Goal: Task Accomplishment & Management: Manage account settings

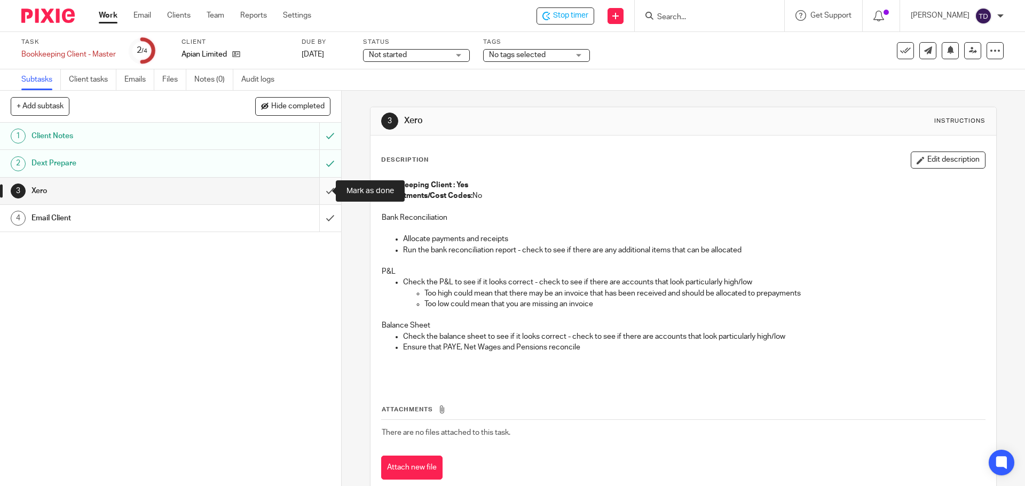
click at [314, 192] on input "submit" at bounding box center [170, 191] width 341 height 27
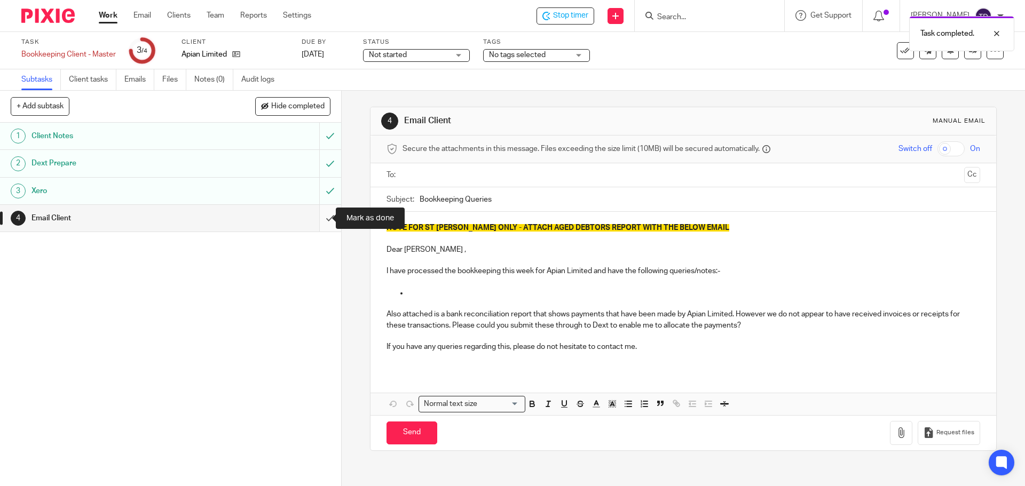
click at [317, 216] on input "submit" at bounding box center [170, 218] width 341 height 27
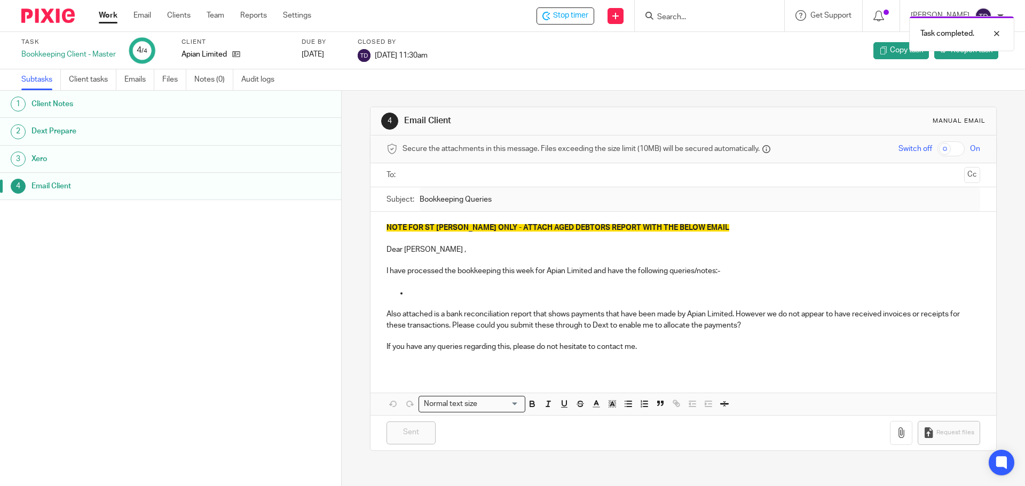
click at [585, 13] on div "Task completed." at bounding box center [763, 31] width 502 height 41
click at [590, 15] on div "Task completed." at bounding box center [763, 31] width 502 height 41
click at [588, 12] on span "Stop timer" at bounding box center [570, 15] width 35 height 11
click at [62, 14] on img at bounding box center [47, 16] width 53 height 14
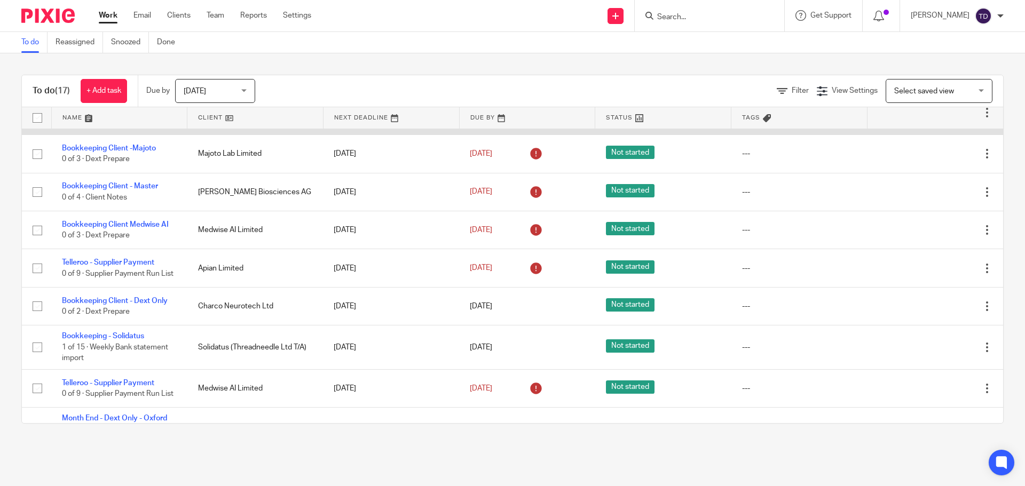
scroll to position [439, 0]
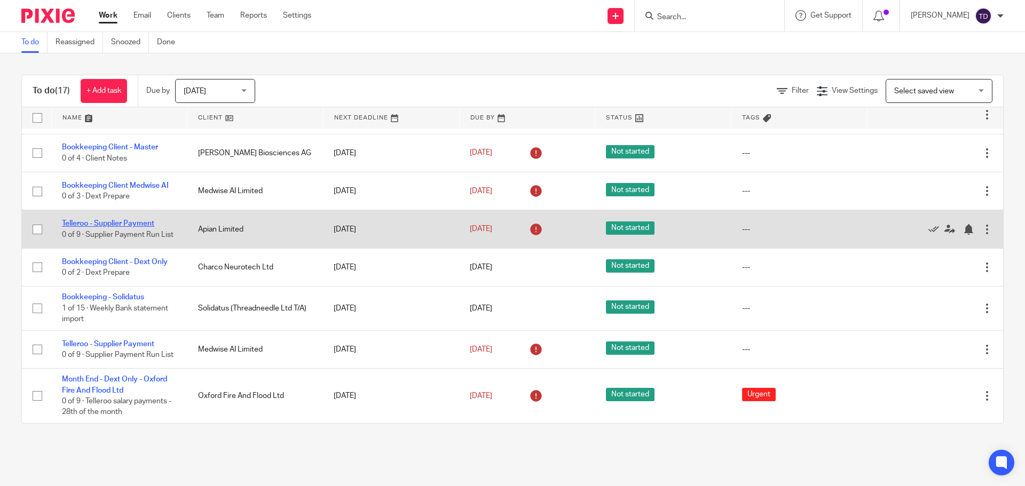
click at [130, 220] on link "Telleroo - Supplier Payment" at bounding box center [108, 223] width 92 height 7
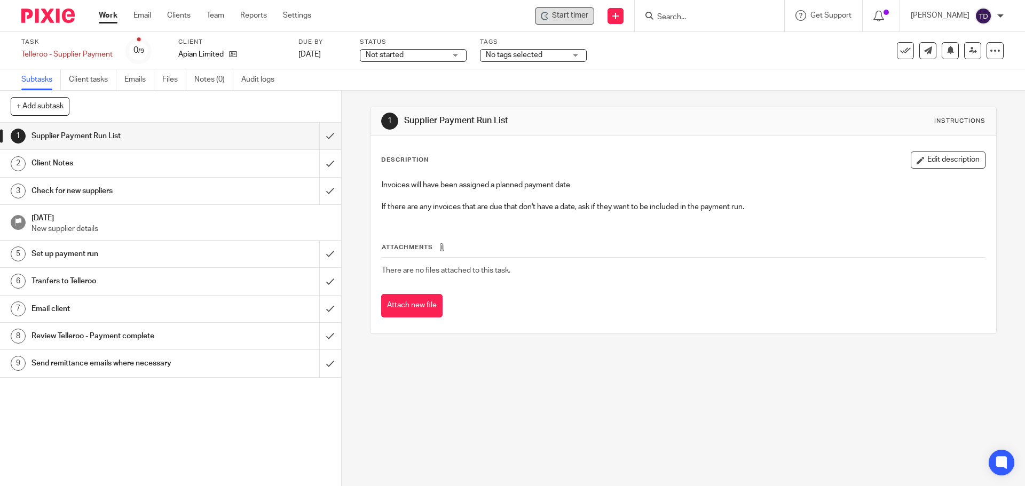
click at [586, 13] on span "Start timer" at bounding box center [570, 15] width 36 height 11
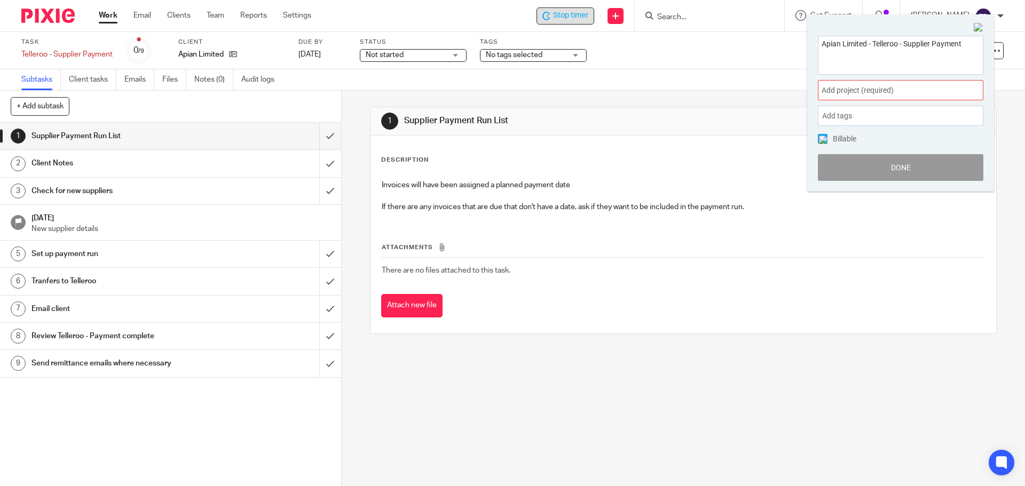
click at [886, 96] on span "Add project (required) :" at bounding box center [888, 90] width 134 height 11
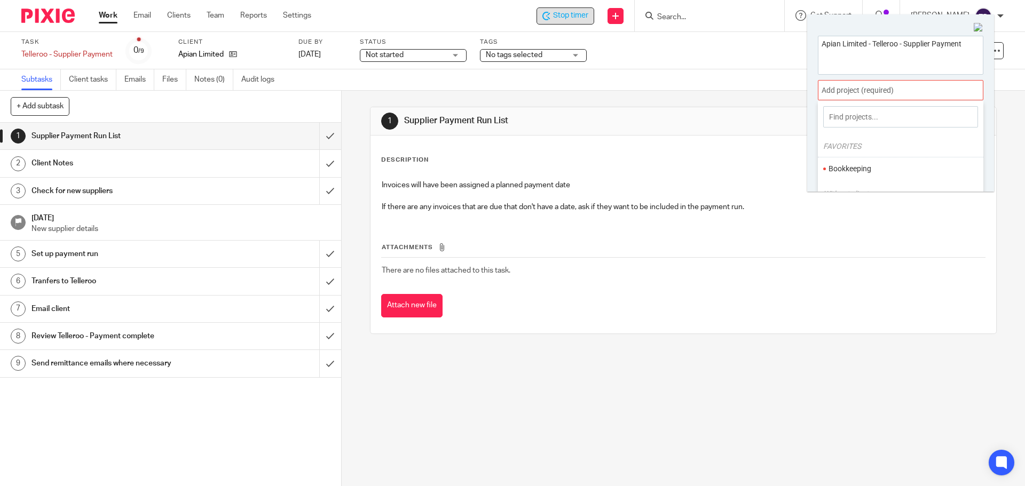
click at [858, 164] on li "Bookkeeping" at bounding box center [897, 168] width 139 height 11
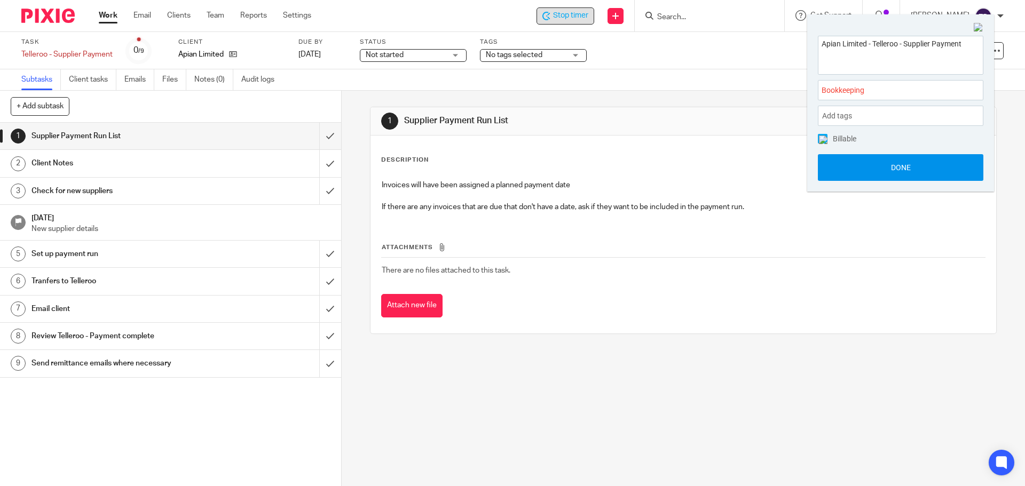
click at [867, 173] on button "Done" at bounding box center [900, 167] width 165 height 27
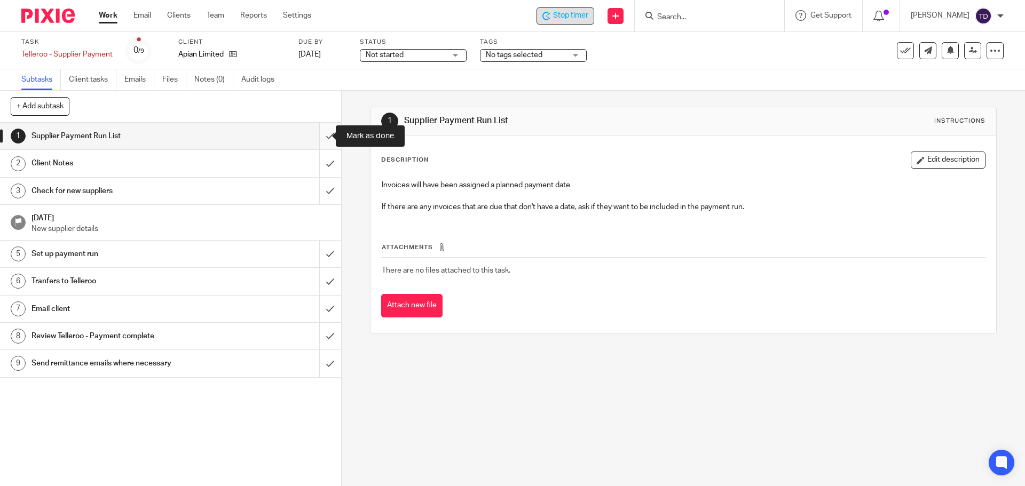
click at [324, 137] on input "submit" at bounding box center [170, 136] width 341 height 27
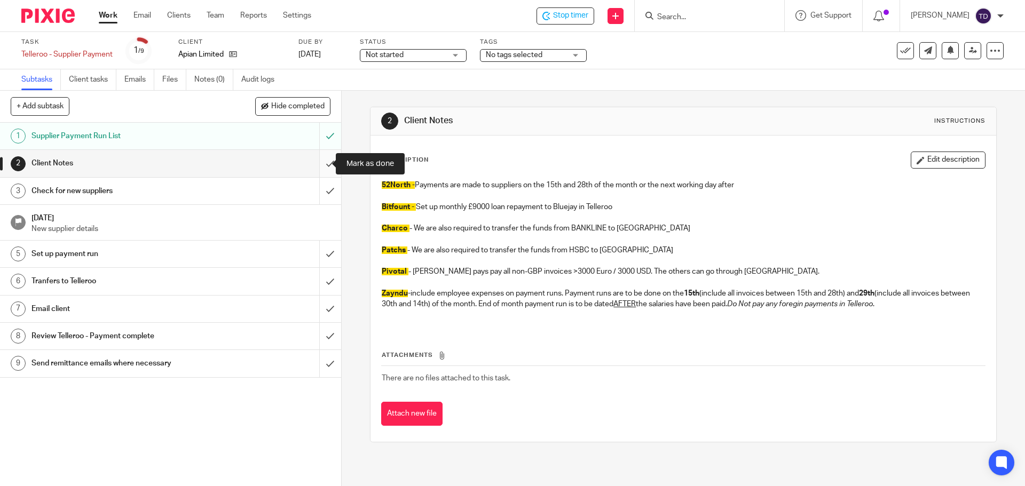
click at [313, 165] on input "submit" at bounding box center [170, 163] width 341 height 27
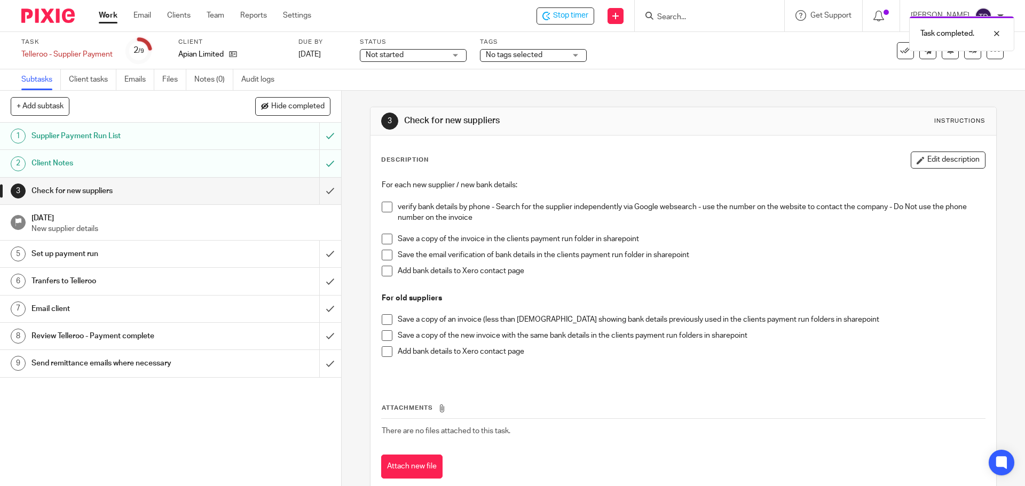
click at [248, 160] on div "Client Notes" at bounding box center [169, 163] width 277 height 16
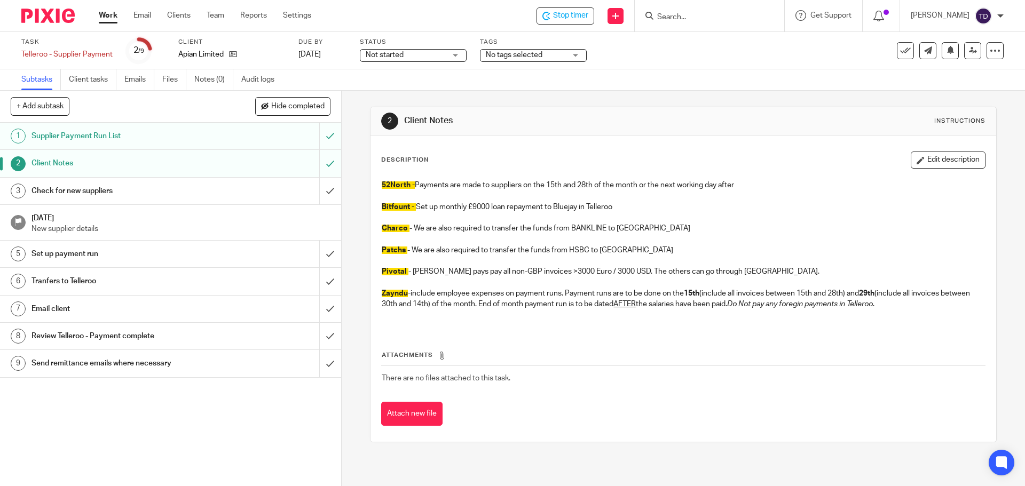
click at [266, 192] on div "Check for new suppliers" at bounding box center [169, 191] width 277 height 16
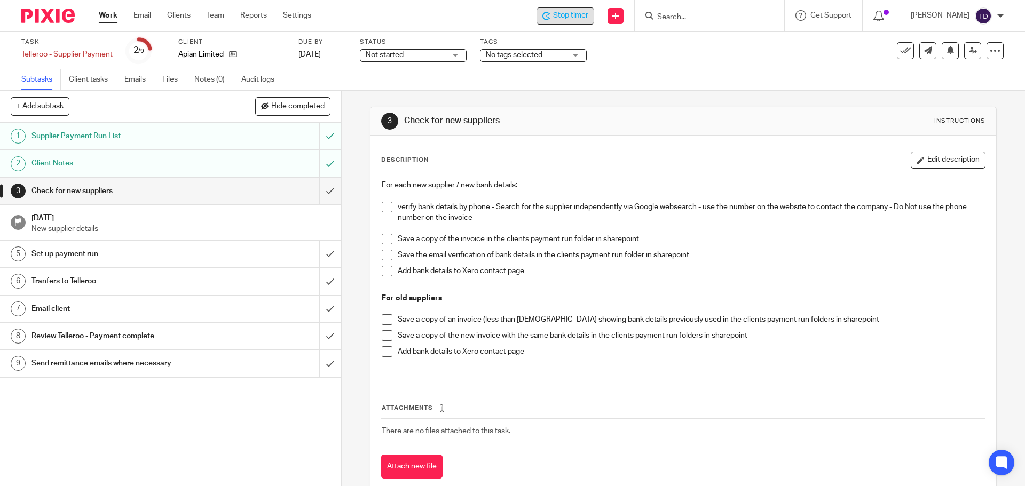
click at [573, 15] on span "Stop timer" at bounding box center [570, 15] width 35 height 11
click at [112, 14] on link "Work" at bounding box center [108, 15] width 19 height 11
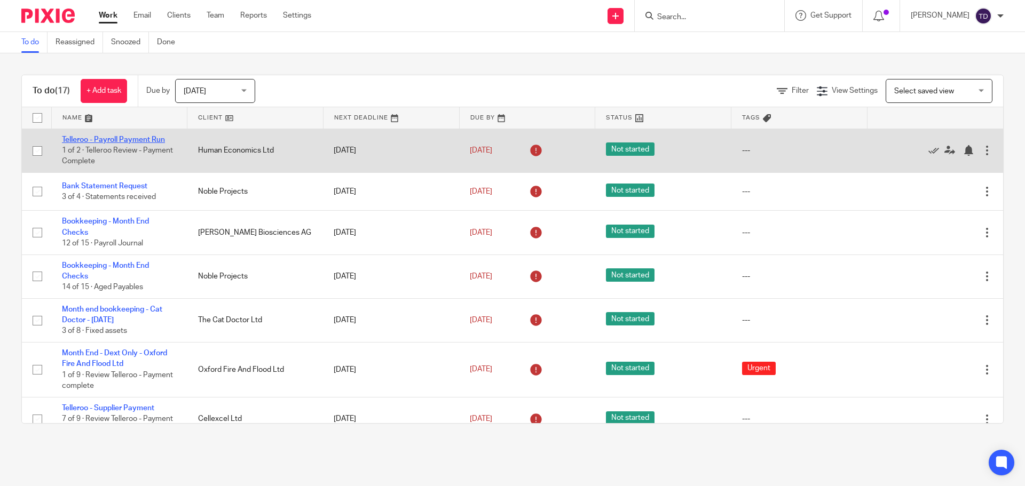
click at [125, 141] on link "Telleroo - Payroll Payment Run" at bounding box center [113, 139] width 103 height 7
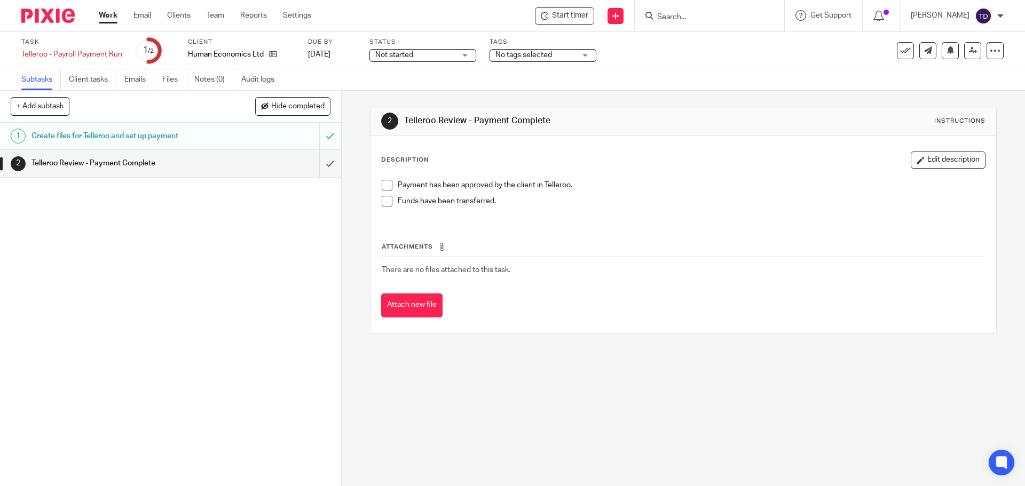
click at [106, 14] on link "Work" at bounding box center [108, 15] width 19 height 11
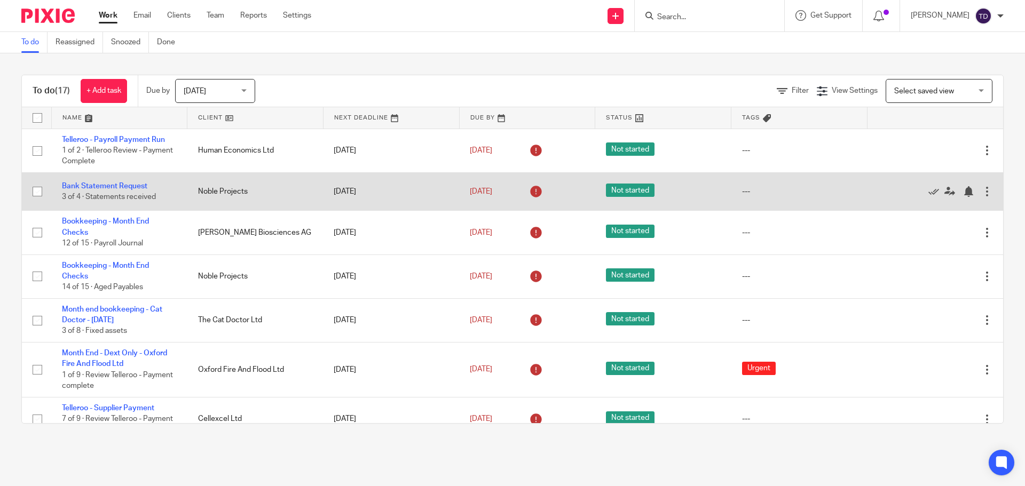
click at [88, 192] on td "Bank Statement Request 3 of 4 · Statements received" at bounding box center [119, 191] width 136 height 38
click at [89, 186] on link "Bank Statement Request" at bounding box center [104, 185] width 85 height 7
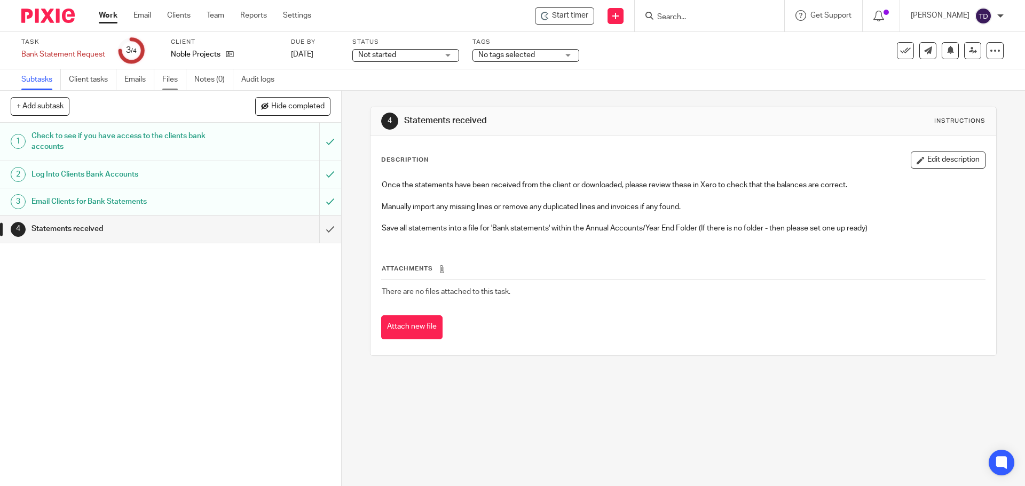
click at [177, 85] on link "Files" at bounding box center [174, 79] width 24 height 21
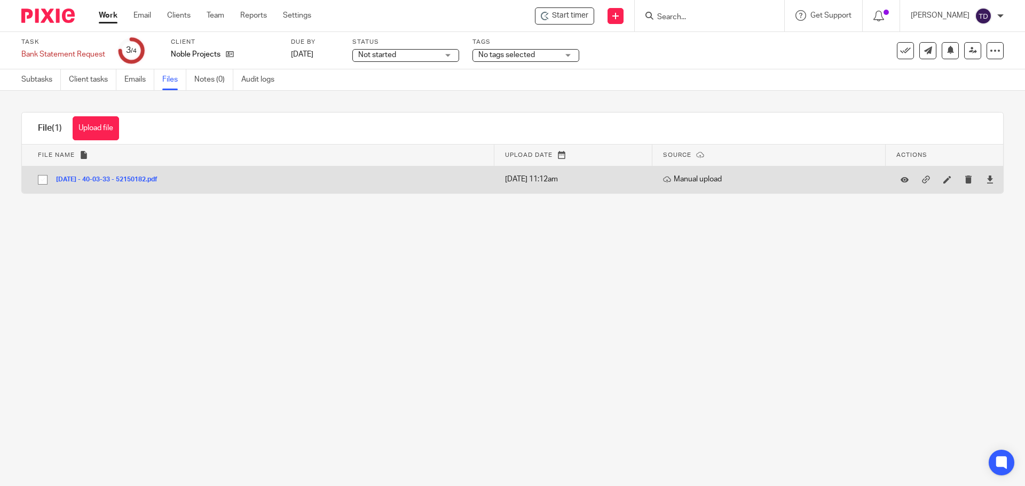
click at [142, 181] on button "[DATE] - 40-03-33 - 52150182.pdf" at bounding box center [110, 179] width 109 height 7
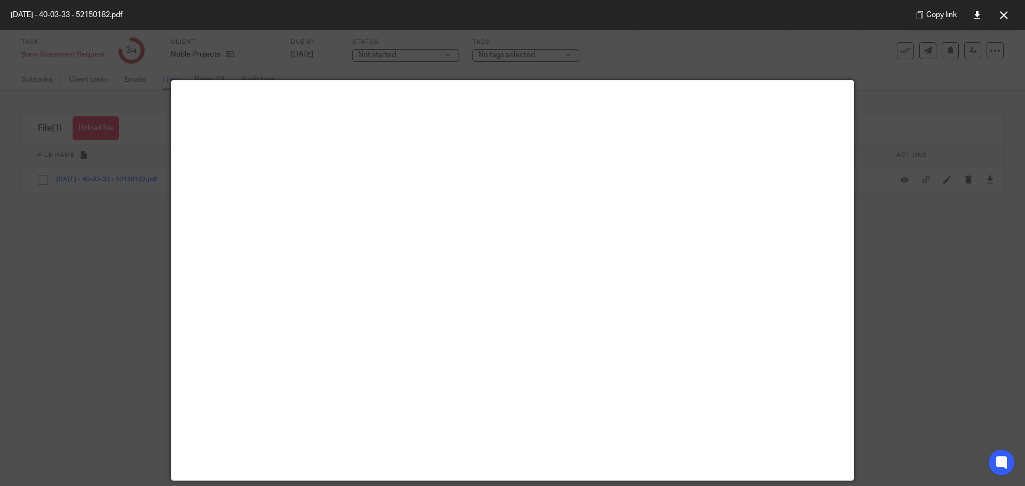
click at [907, 169] on div at bounding box center [512, 243] width 1025 height 486
click at [1004, 19] on button at bounding box center [1003, 14] width 21 height 21
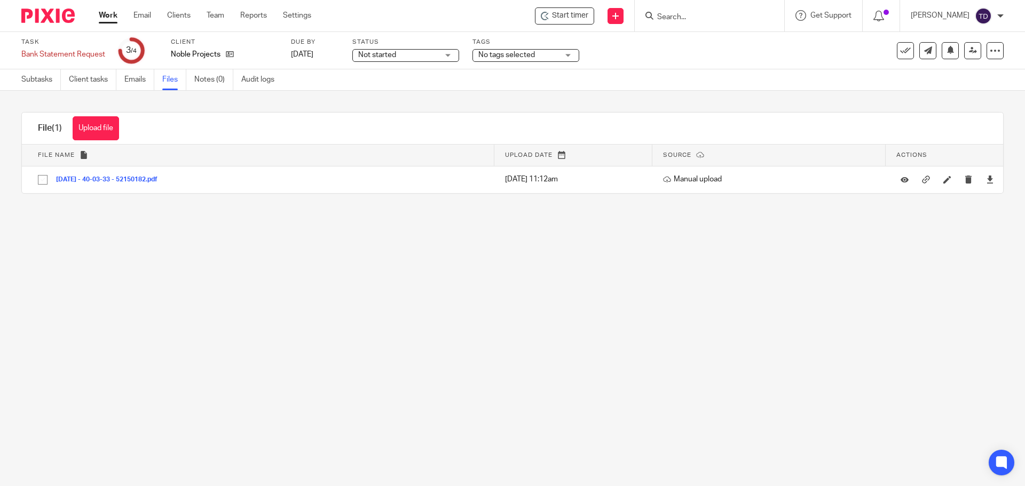
click at [106, 12] on link "Work" at bounding box center [108, 15] width 19 height 11
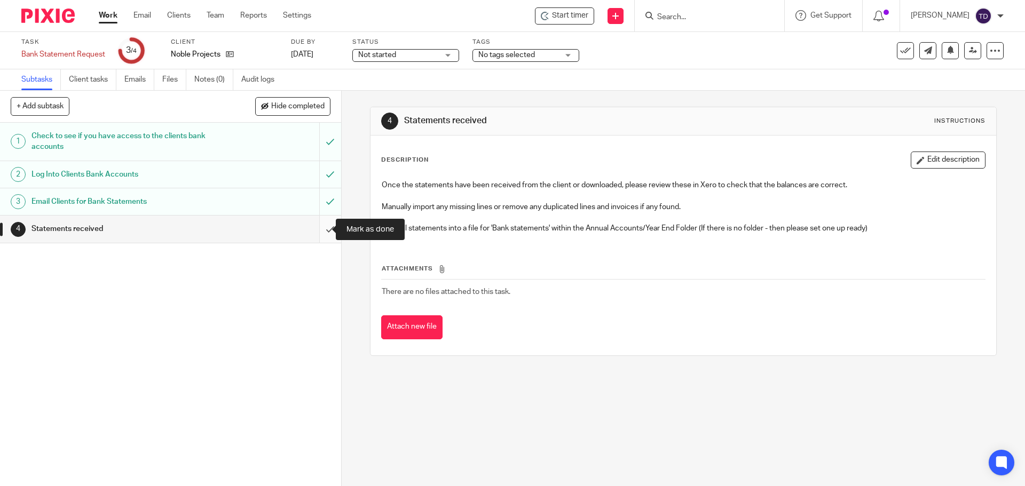
click at [320, 227] on input "submit" at bounding box center [170, 229] width 341 height 27
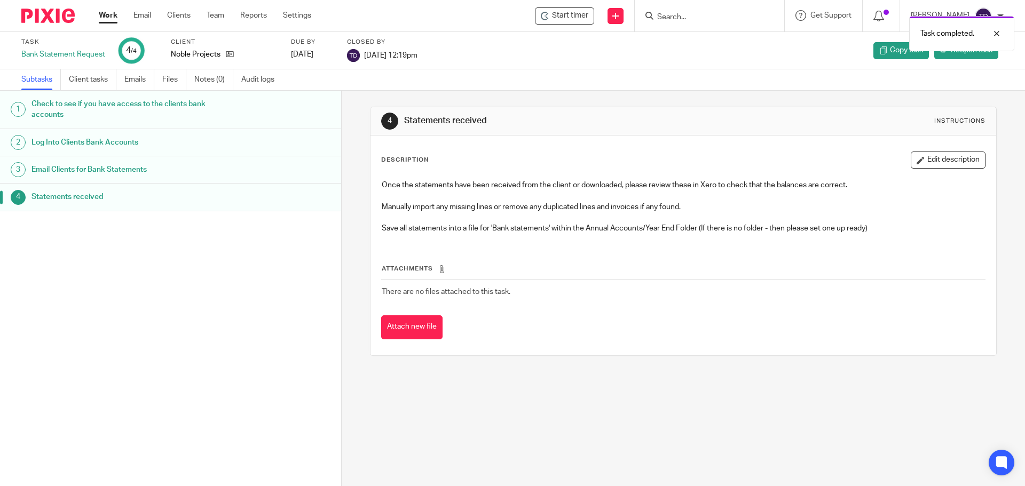
click at [100, 13] on link "Work" at bounding box center [108, 15] width 19 height 11
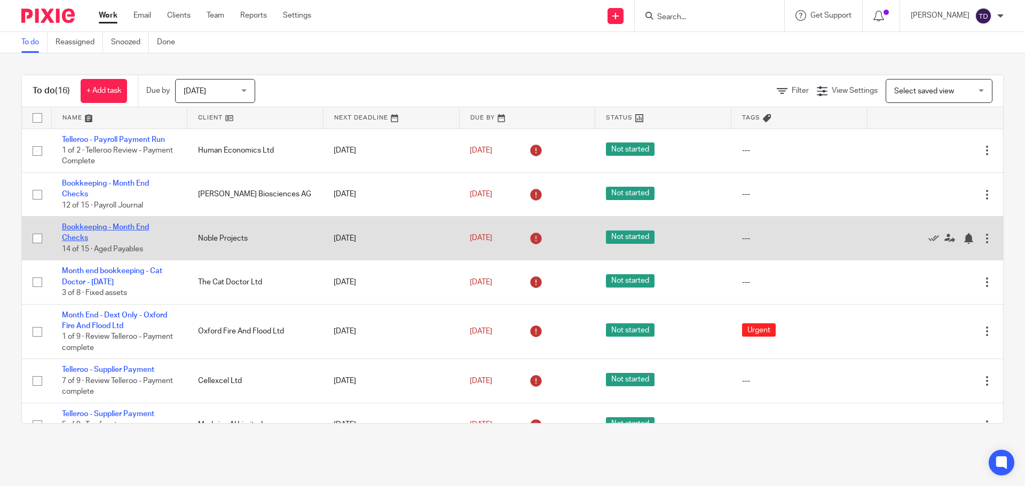
click at [103, 224] on link "Bookkeeping - Month End Checks" at bounding box center [105, 233] width 87 height 18
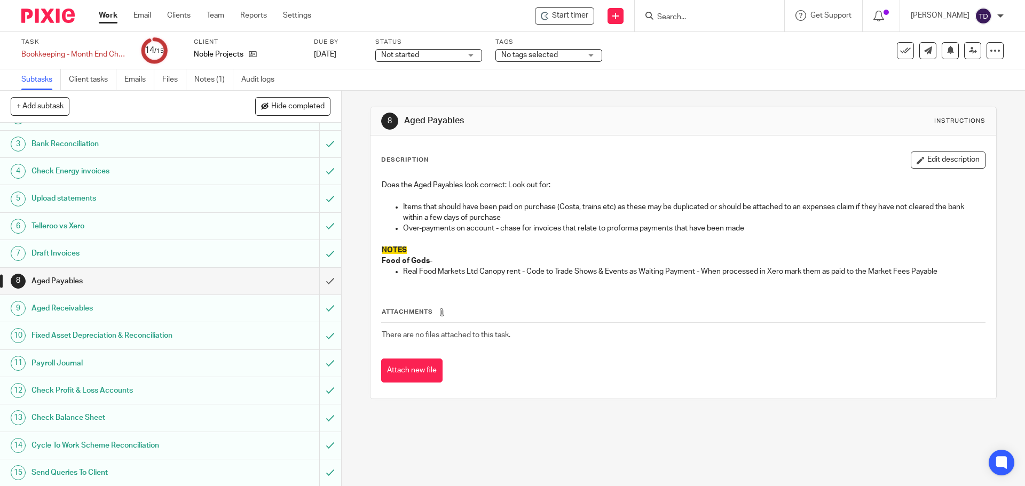
scroll to position [47, 0]
click at [231, 78] on link "Notes (1)" at bounding box center [213, 79] width 39 height 21
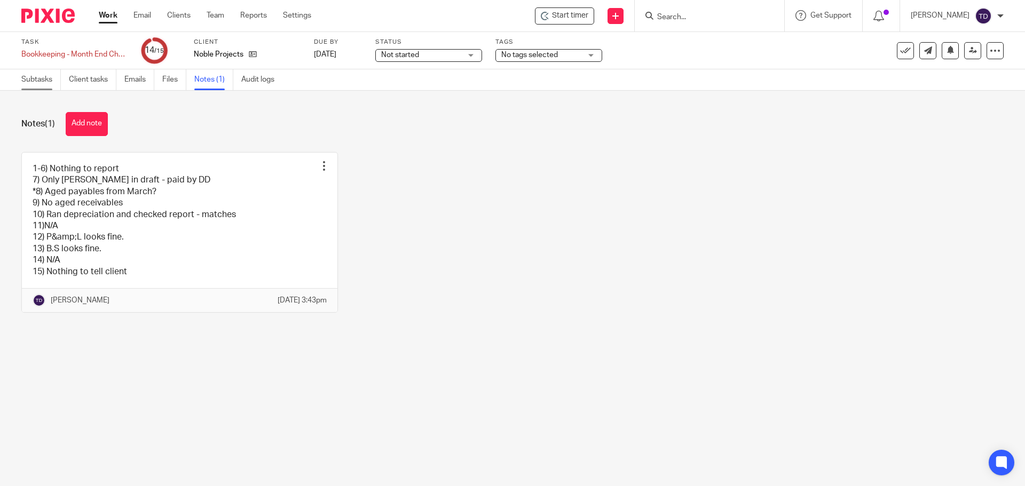
click at [53, 78] on link "Subtasks" at bounding box center [40, 79] width 39 height 21
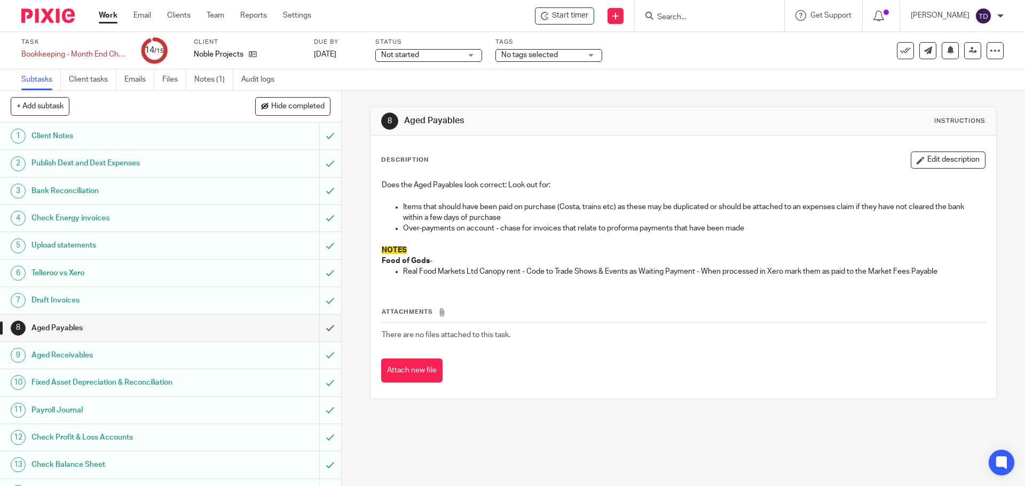
click at [106, 20] on link "Work" at bounding box center [108, 15] width 19 height 11
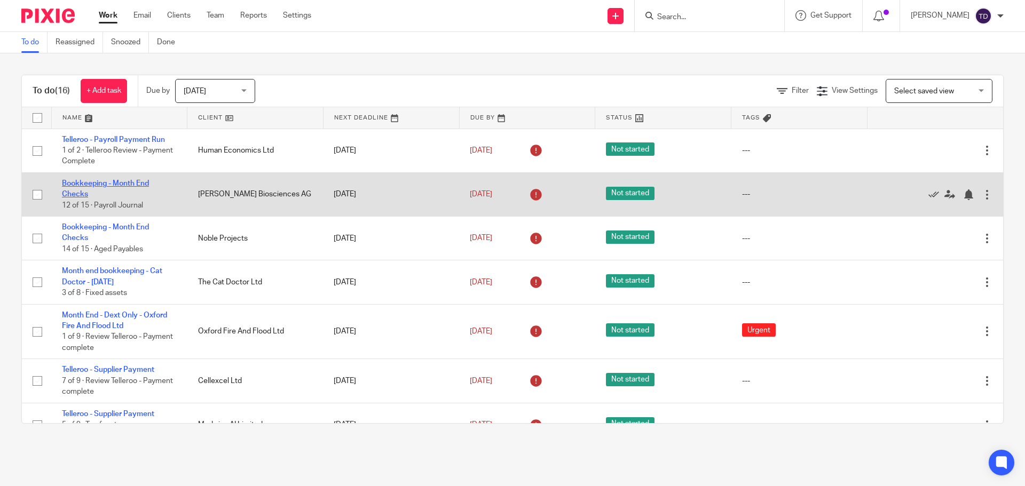
click at [129, 182] on link "Bookkeeping - Month End Checks" at bounding box center [105, 189] width 87 height 18
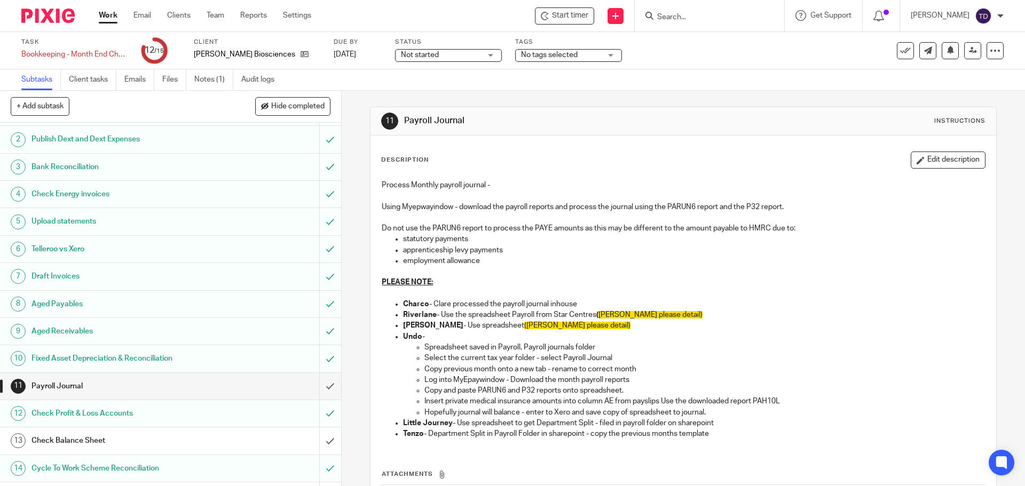
scroll to position [47, 0]
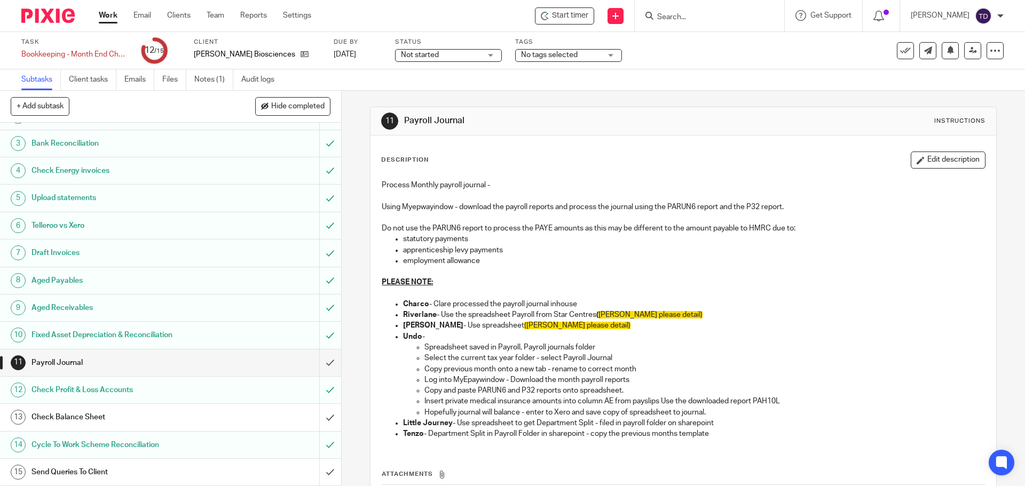
click at [108, 13] on link "Work" at bounding box center [108, 15] width 19 height 11
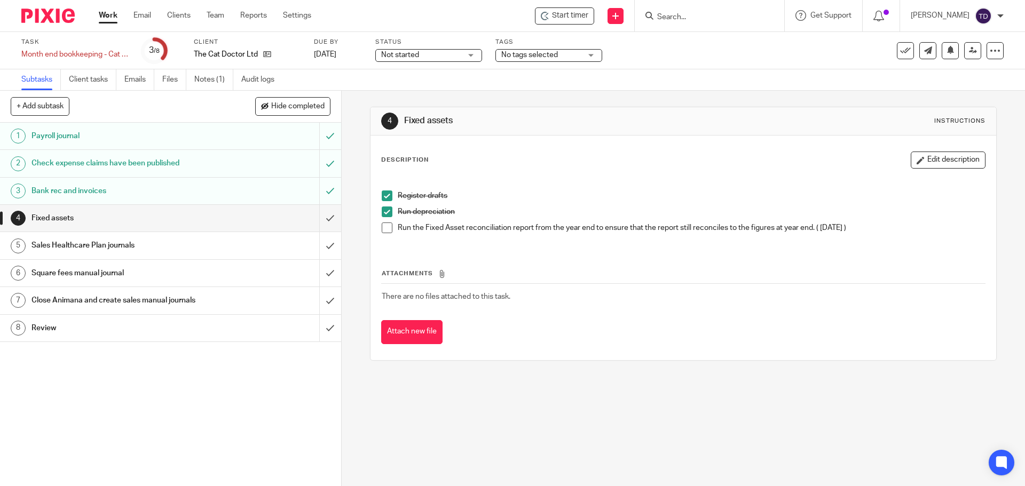
click at [109, 10] on link "Work" at bounding box center [108, 15] width 19 height 11
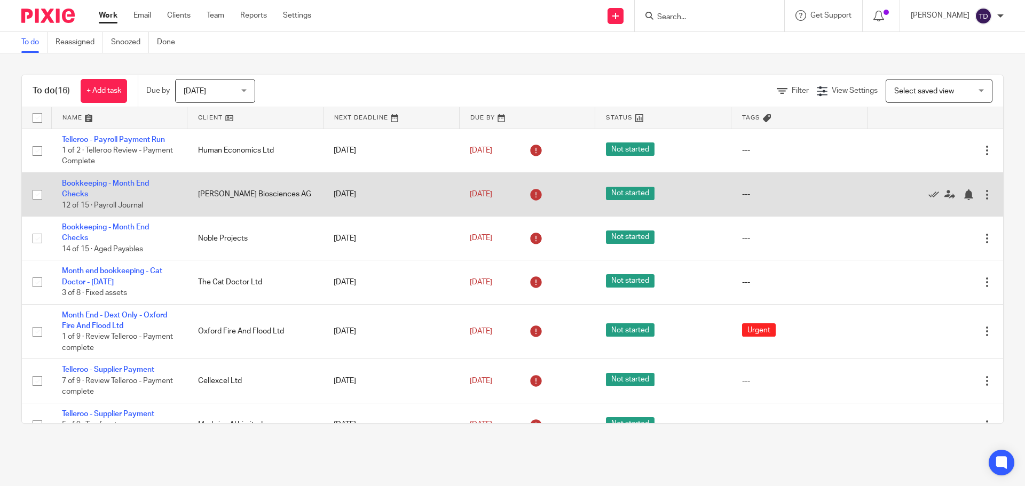
click at [144, 189] on td "Bookkeeping - Month End Checks 12 of 15 · Payroll Journal" at bounding box center [119, 194] width 136 height 44
click at [142, 184] on link "Bookkeeping - Month End Checks" at bounding box center [105, 189] width 87 height 18
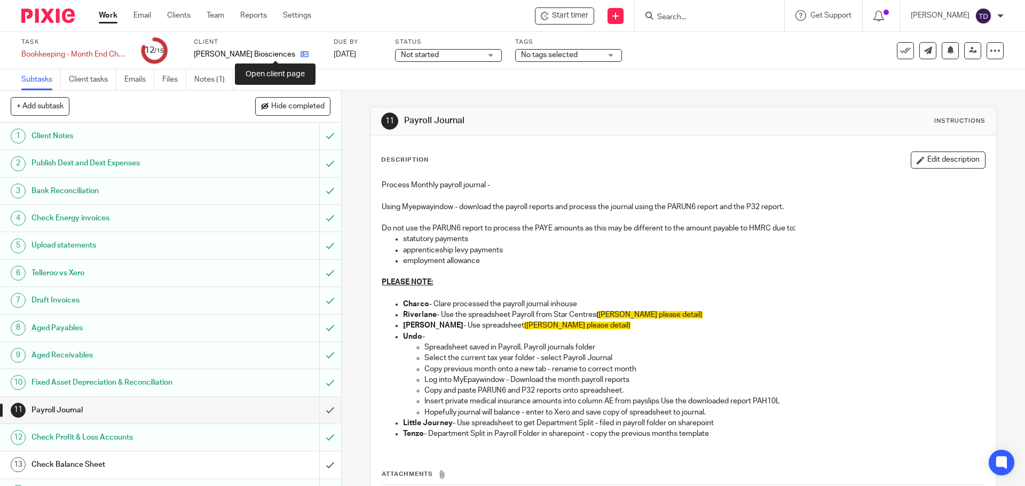
click at [300, 53] on icon at bounding box center [304, 54] width 8 height 8
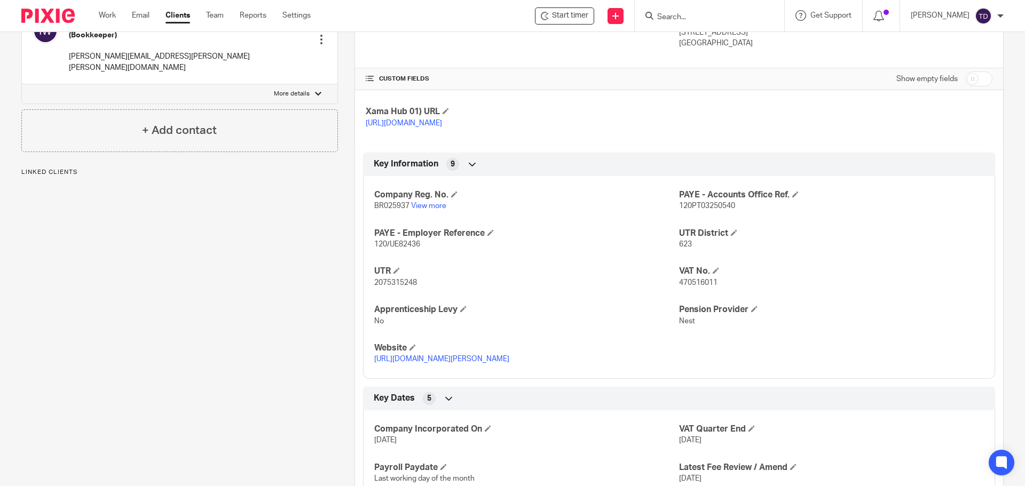
scroll to position [625, 0]
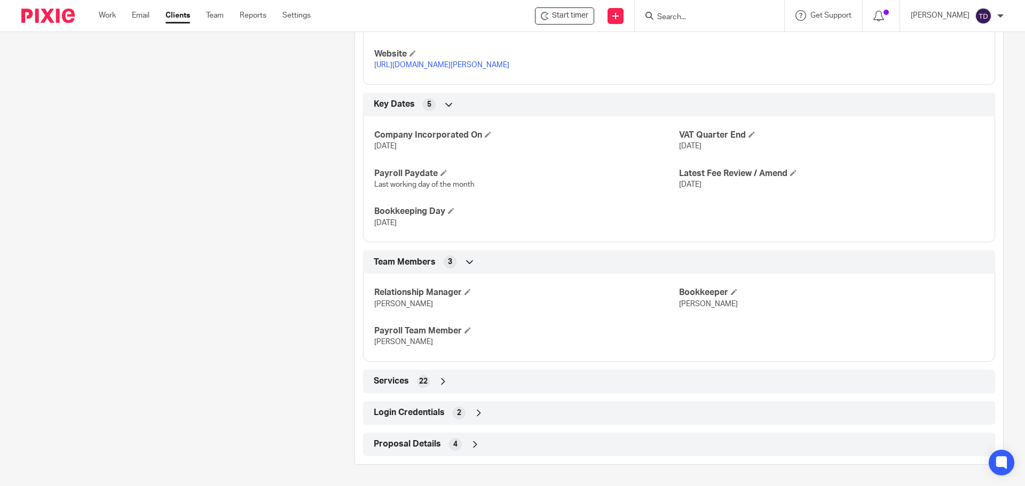
click at [477, 411] on icon at bounding box center [478, 413] width 11 height 11
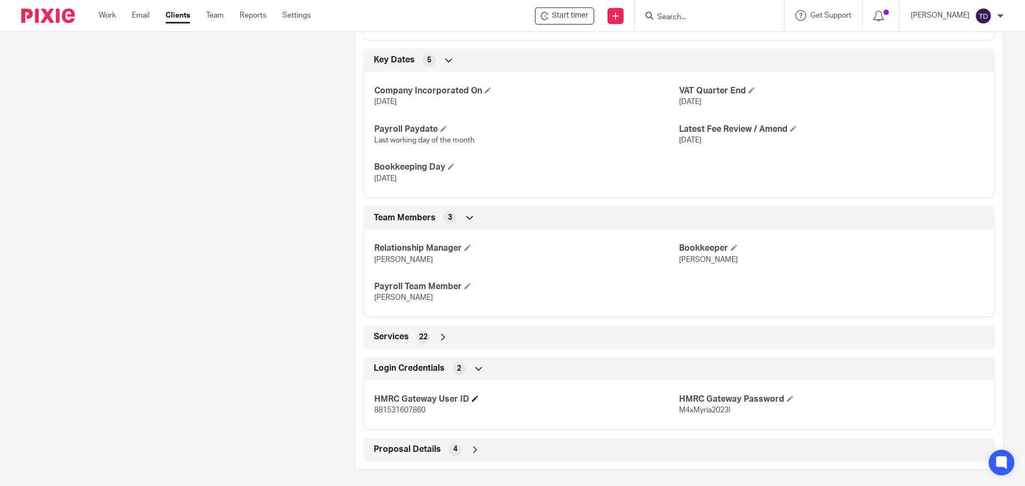
scroll to position [675, 0]
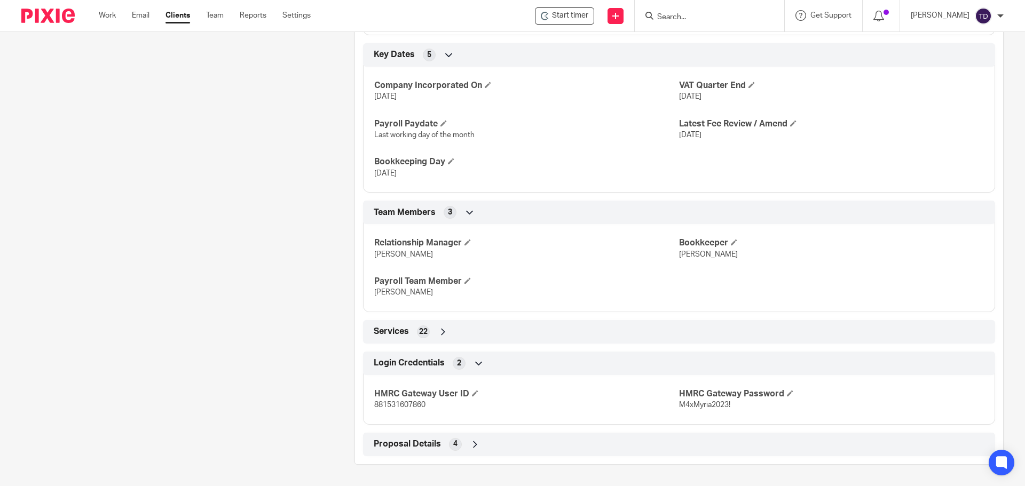
click at [470, 443] on icon at bounding box center [475, 444] width 11 height 11
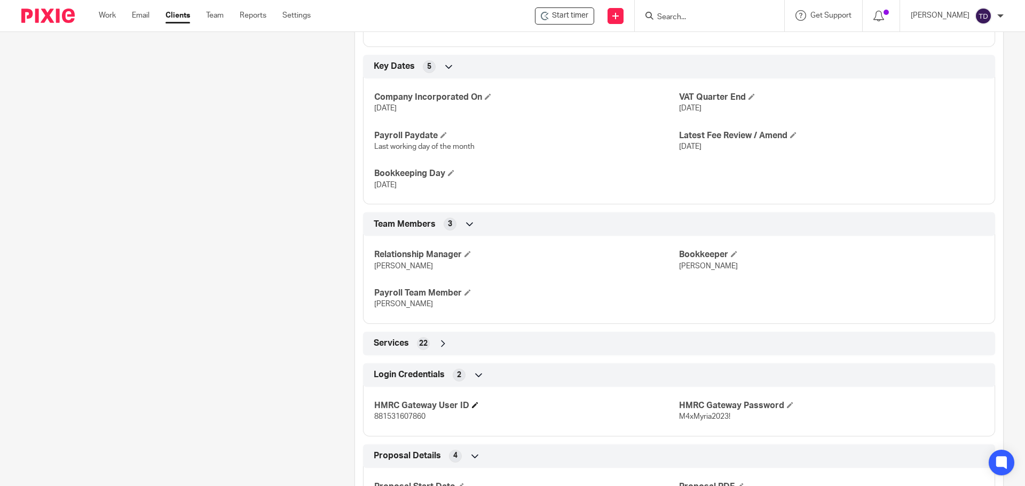
scroll to position [688, 0]
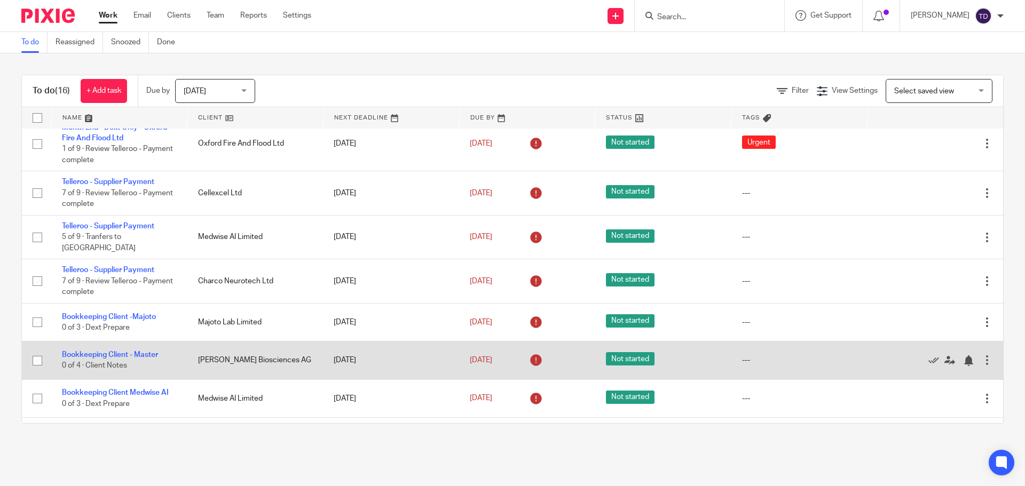
scroll to position [53, 0]
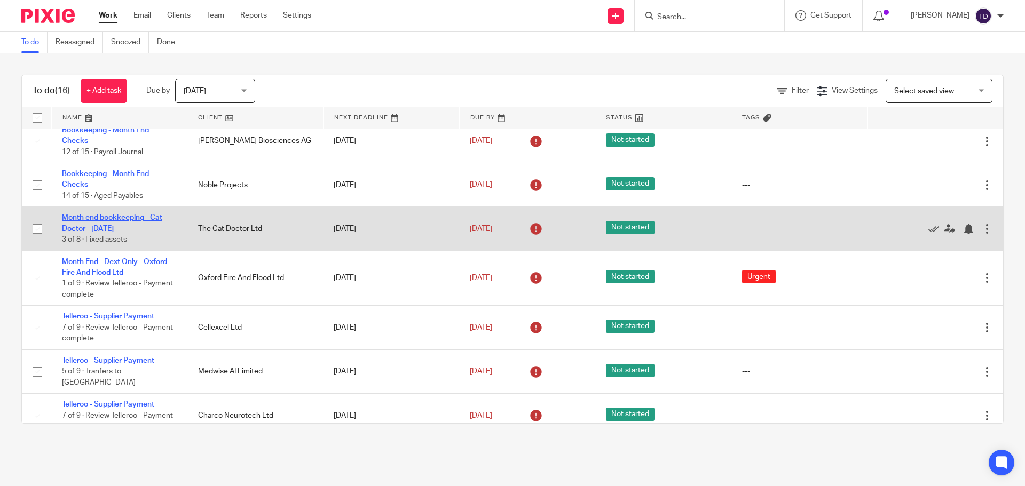
click at [115, 221] on link "Month end bookkeeping - Cat Doctor - [DATE]" at bounding box center [112, 223] width 100 height 18
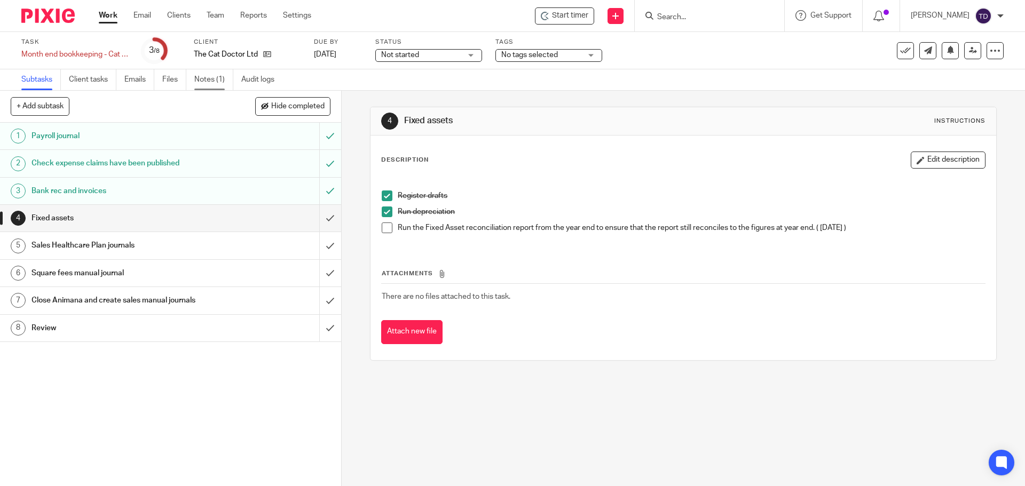
click at [216, 79] on link "Notes (1)" at bounding box center [213, 79] width 39 height 21
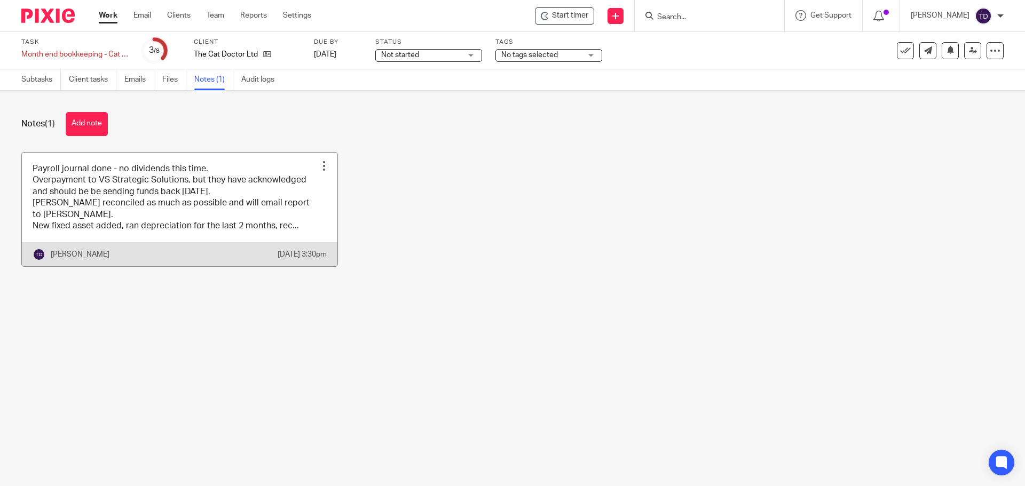
click at [319, 161] on div at bounding box center [324, 166] width 11 height 11
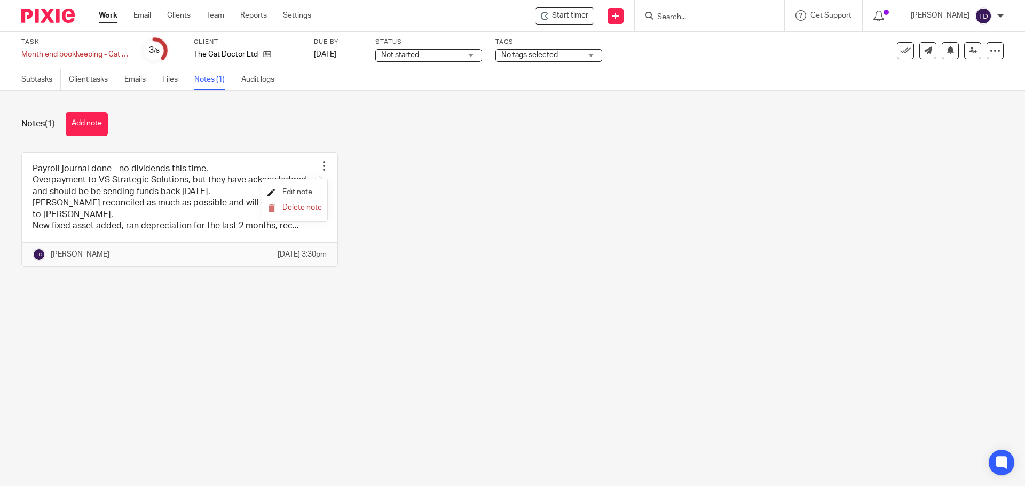
click at [300, 189] on span "Edit note" at bounding box center [297, 191] width 30 height 7
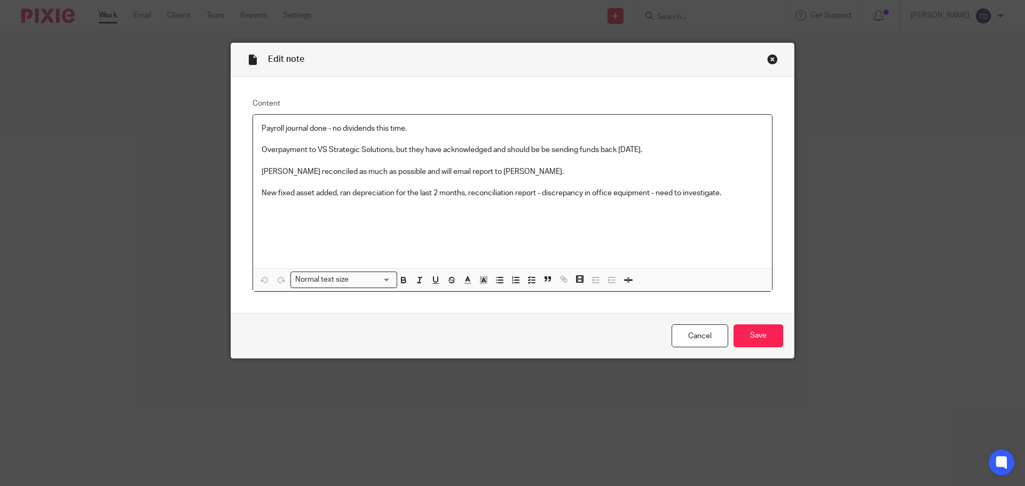
click at [734, 193] on p "Overpayment to VS Strategic Solutions, but they have acknowledged and should be…" at bounding box center [512, 183] width 502 height 76
click at [733, 193] on p "Overpayment to VS Strategic Solutions, but they have acknowledged and should be…" at bounding box center [512, 193] width 502 height 97
click at [469, 192] on p "Overpayment to VS Strategic Solutions, but they have acknowledged and should be…" at bounding box center [512, 193] width 502 height 97
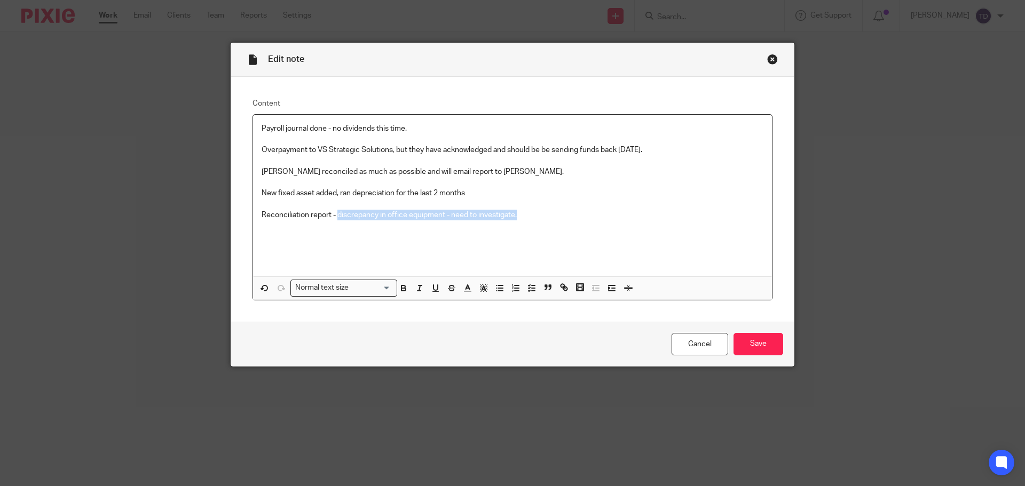
drag, startPoint x: 414, startPoint y: 222, endPoint x: 335, endPoint y: 211, distance: 79.2
click at [335, 211] on p "Overpayment to VS Strategic Solutions, but they have acknowledged and should be…" at bounding box center [512, 204] width 502 height 119
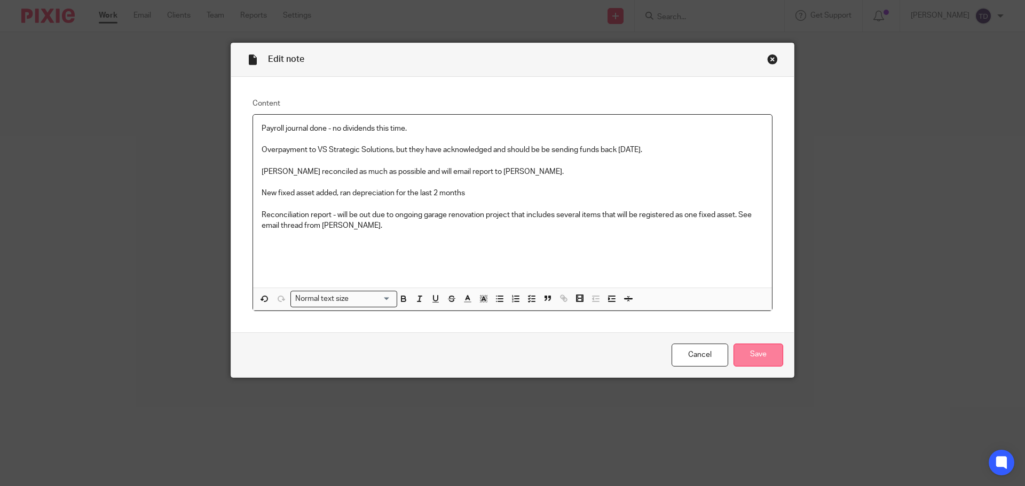
click at [768, 355] on input "Save" at bounding box center [758, 355] width 50 height 23
